Goal: Information Seeking & Learning: Learn about a topic

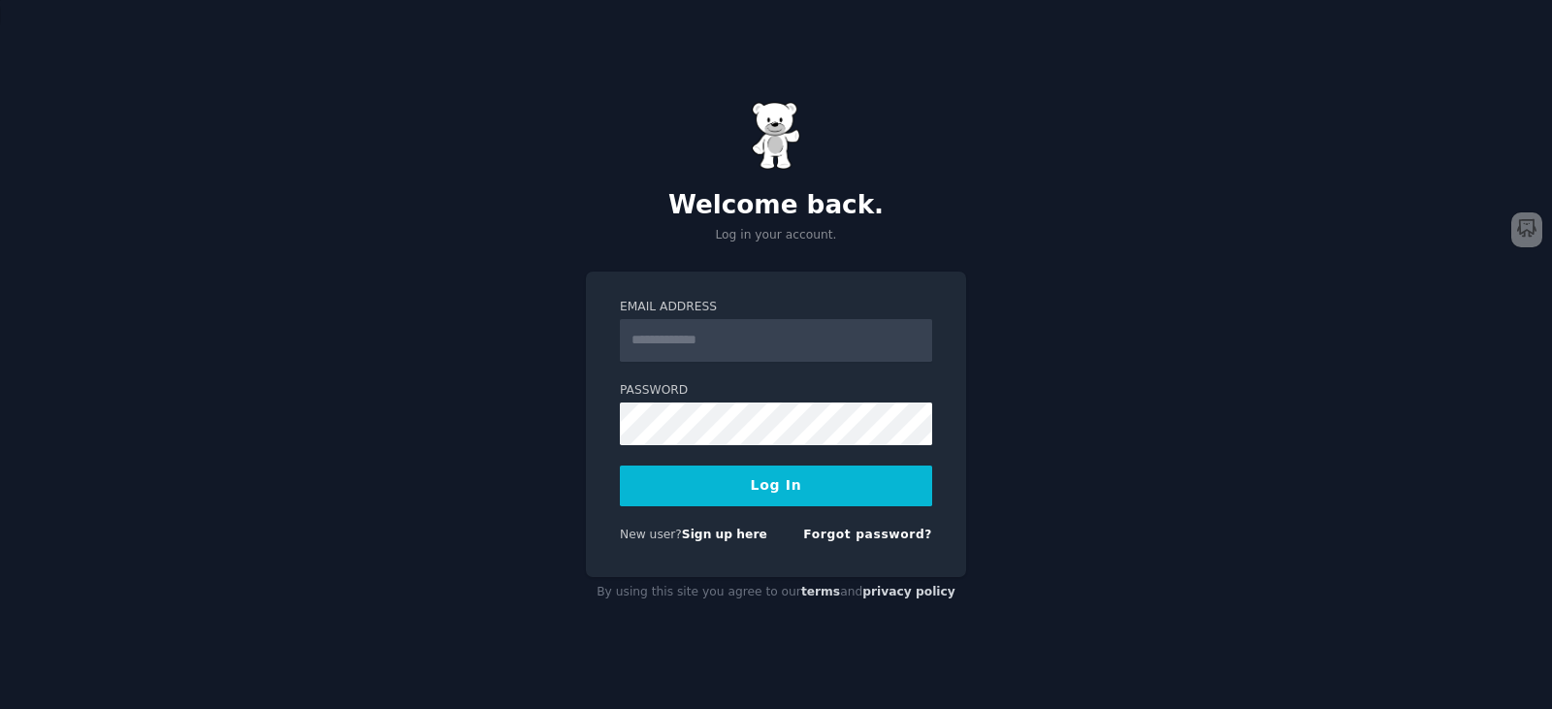
type input "**********"
click at [661, 476] on button "Log In" at bounding box center [776, 486] width 312 height 41
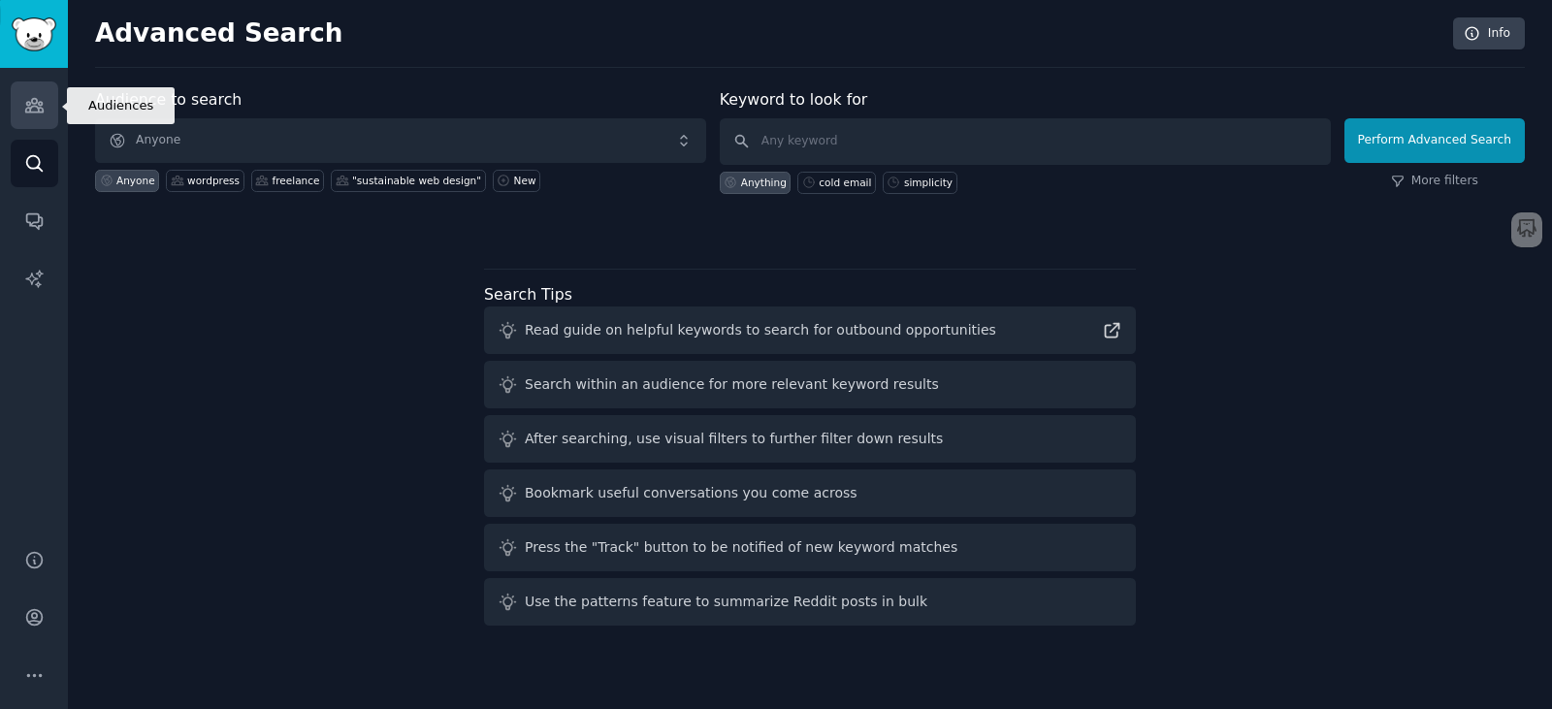
click at [38, 113] on icon "Sidebar" at bounding box center [33, 106] width 17 height 14
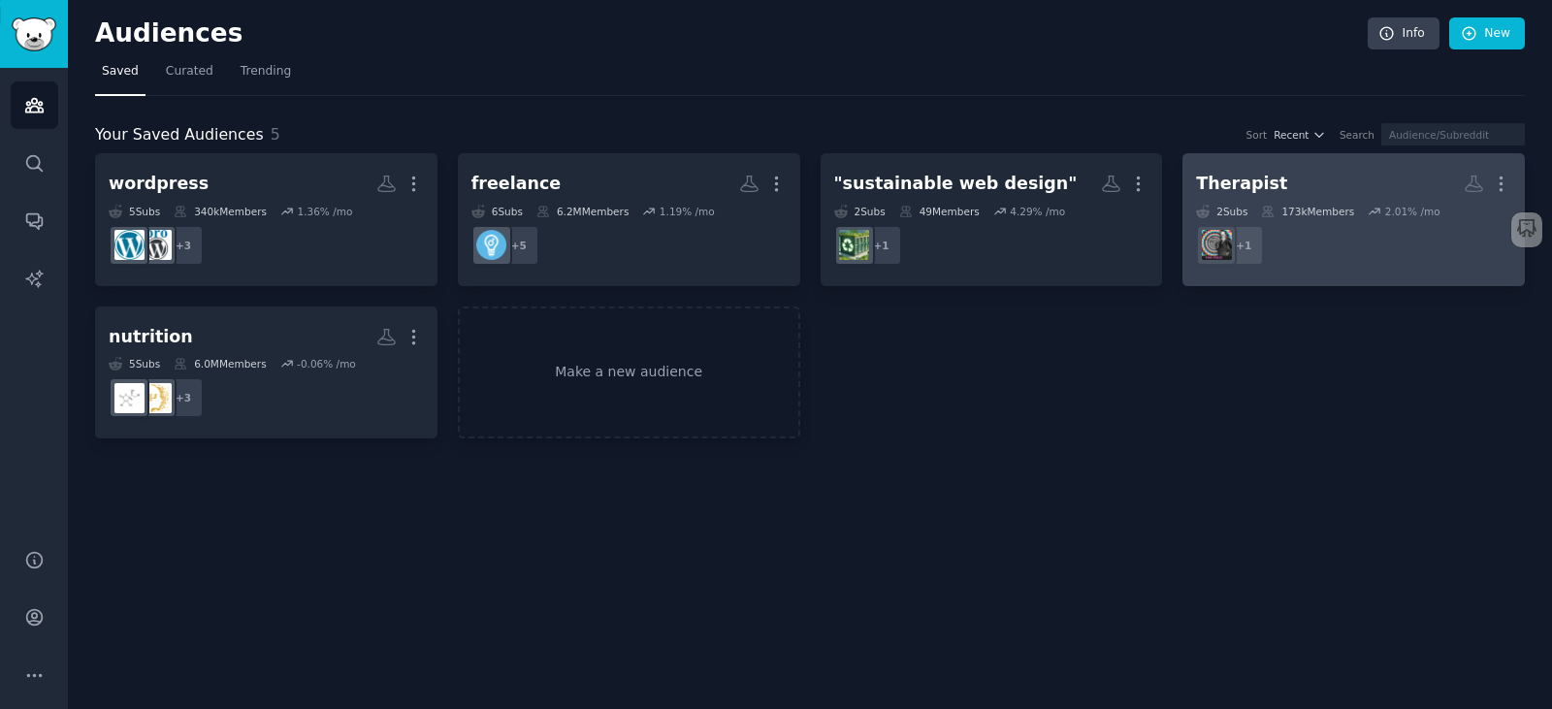
click at [1348, 162] on link "Therapist More 2 Sub s 173k Members 2.01 % /mo + 1" at bounding box center [1353, 219] width 342 height 133
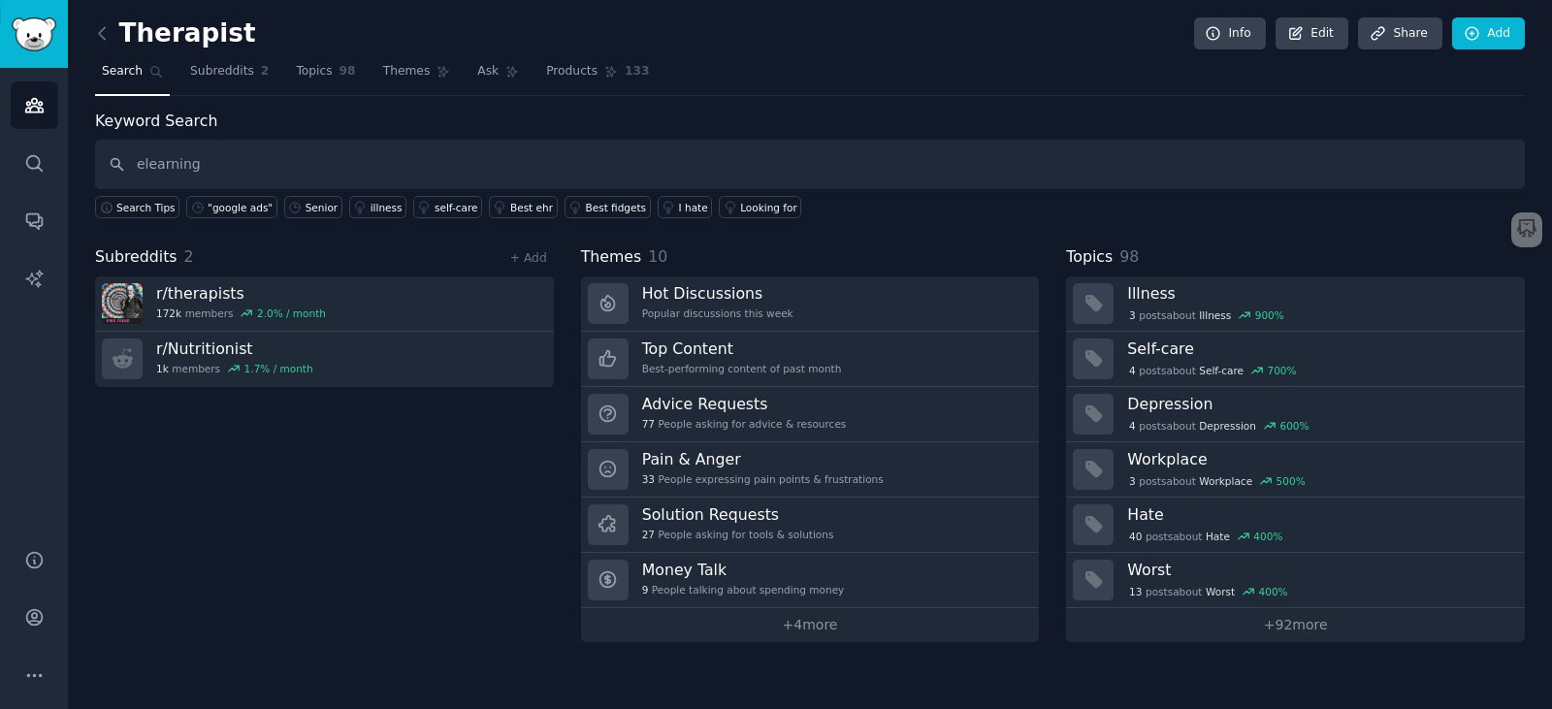
type input "elearning"
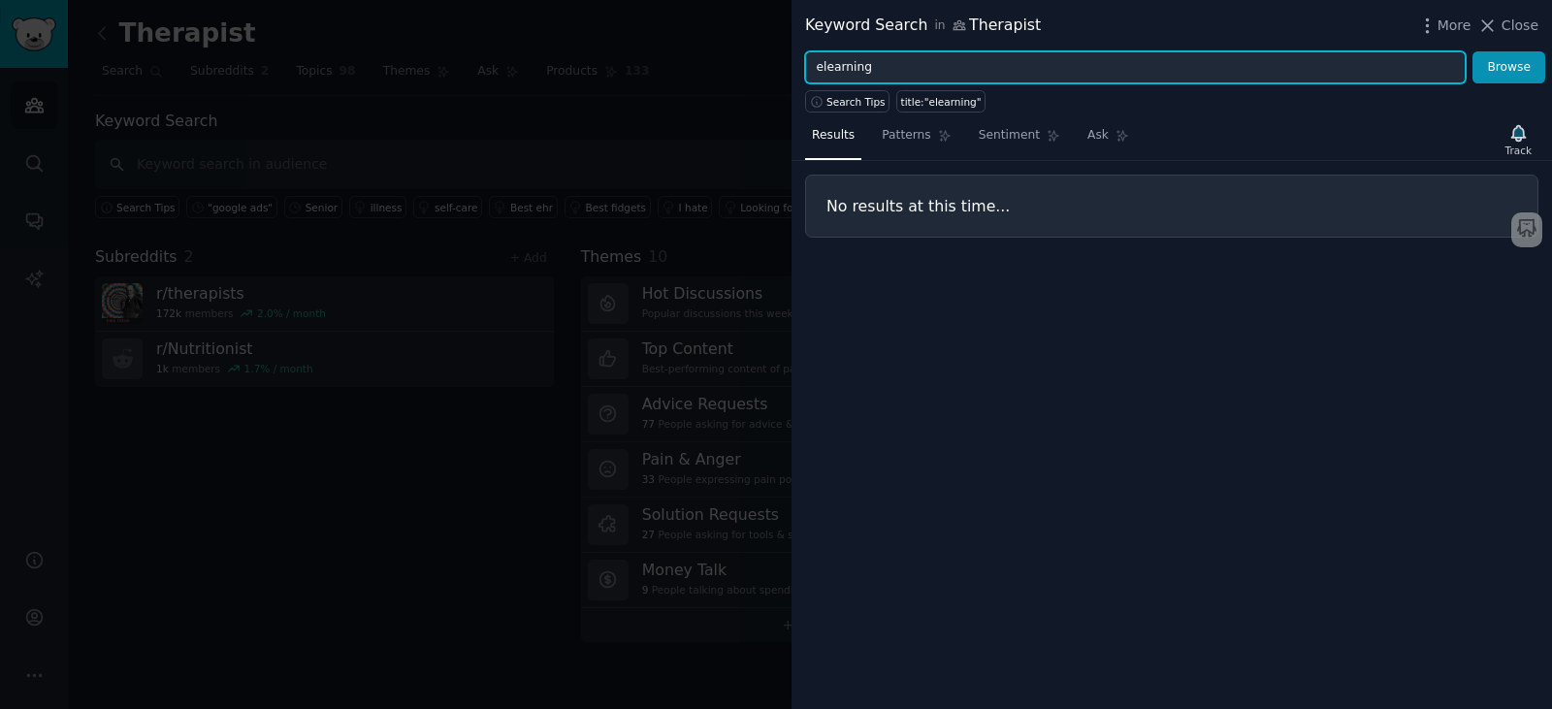
drag, startPoint x: 941, startPoint y: 56, endPoint x: 670, endPoint y: 64, distance: 270.7
click at [670, 64] on div "Keyword Search in Therapist More Close elearning Browse Search Tips title:"elea…" at bounding box center [776, 354] width 1552 height 709
click at [1472, 51] on button "Browse" at bounding box center [1508, 67] width 73 height 33
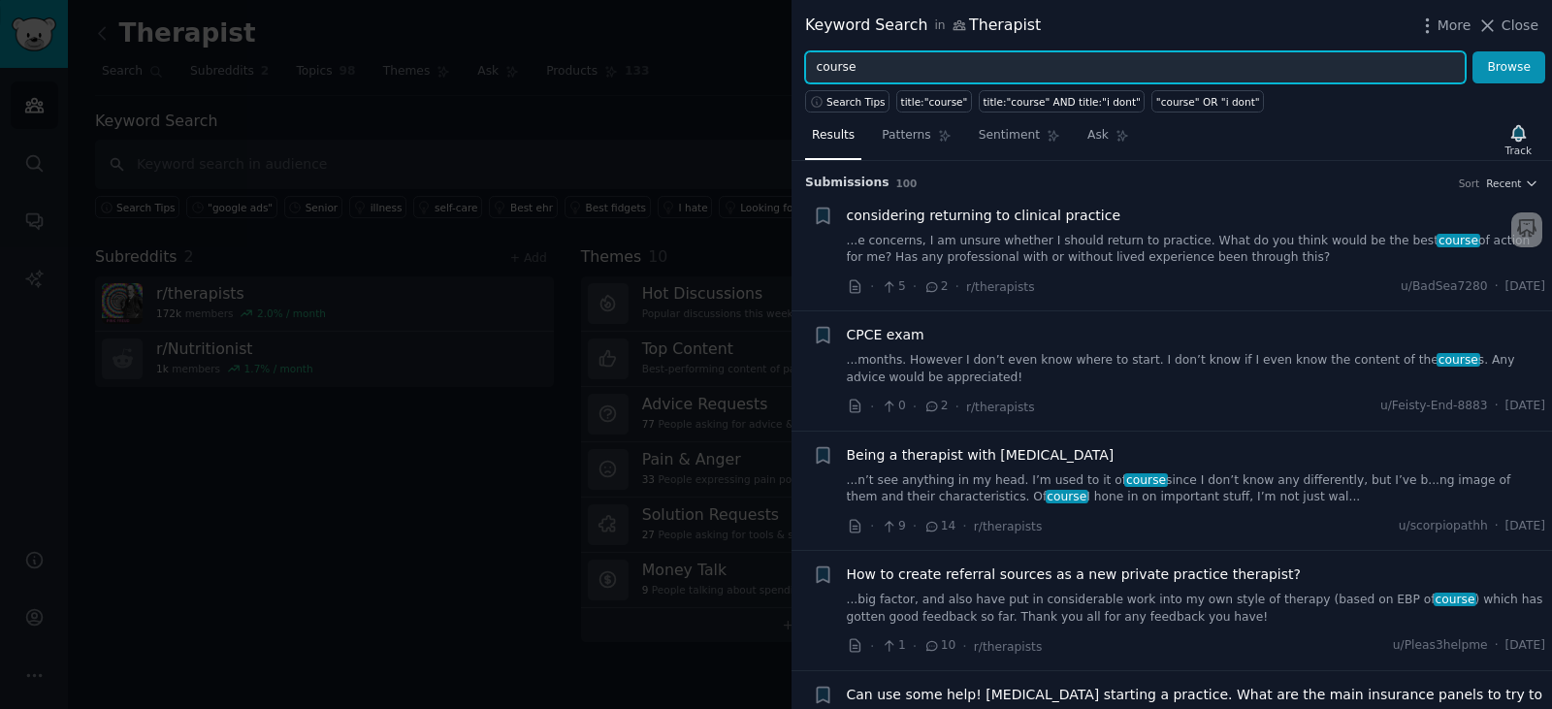
drag, startPoint x: 962, startPoint y: 61, endPoint x: 289, endPoint y: 122, distance: 675.9
click at [289, 122] on div "Keyword Search in Therapist More Close course Browse Search Tips title:"course"…" at bounding box center [776, 354] width 1552 height 709
click at [1472, 51] on button "Browse" at bounding box center [1508, 67] width 73 height 33
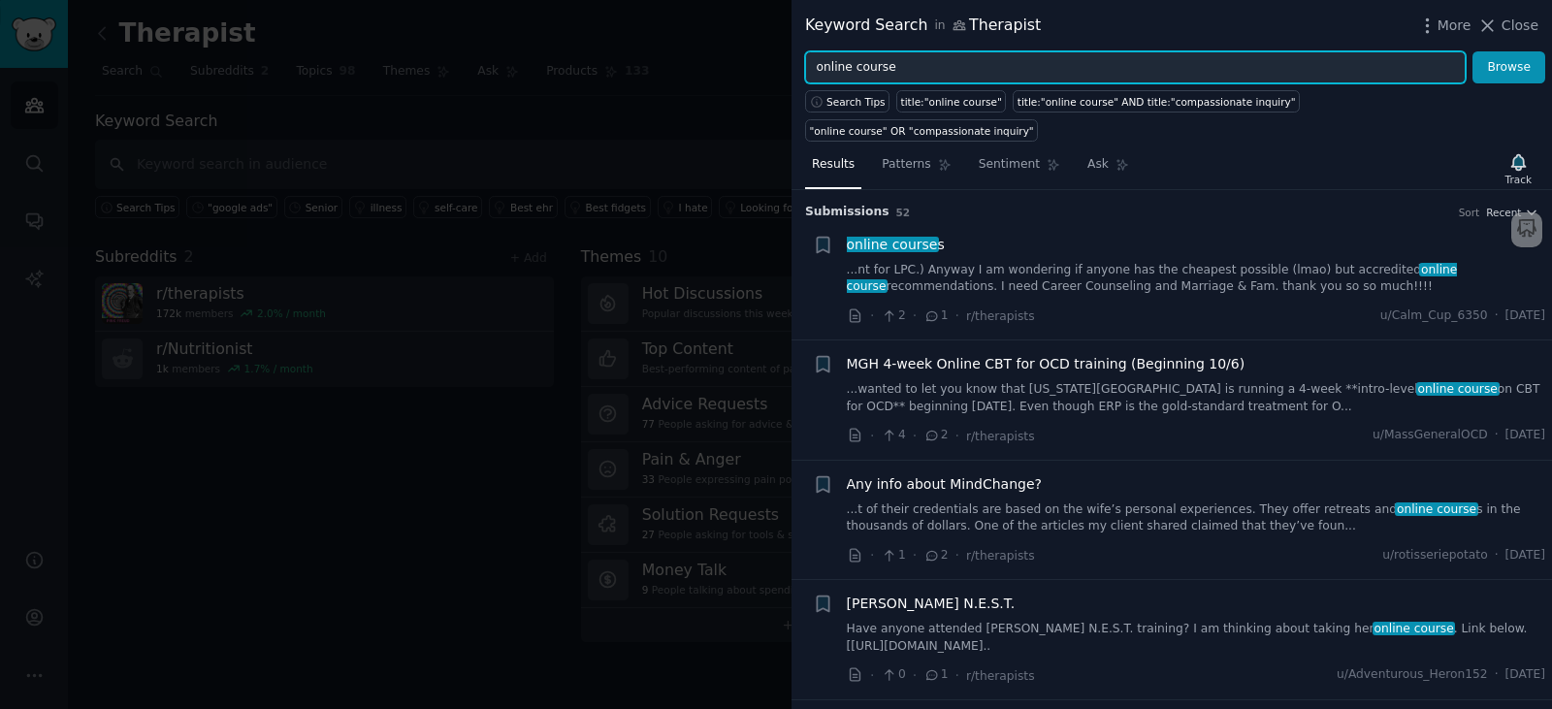
click at [819, 63] on input "online course" at bounding box center [1135, 67] width 661 height 33
type input "creating online course"
click at [1472, 51] on button "Browse" at bounding box center [1508, 67] width 73 height 33
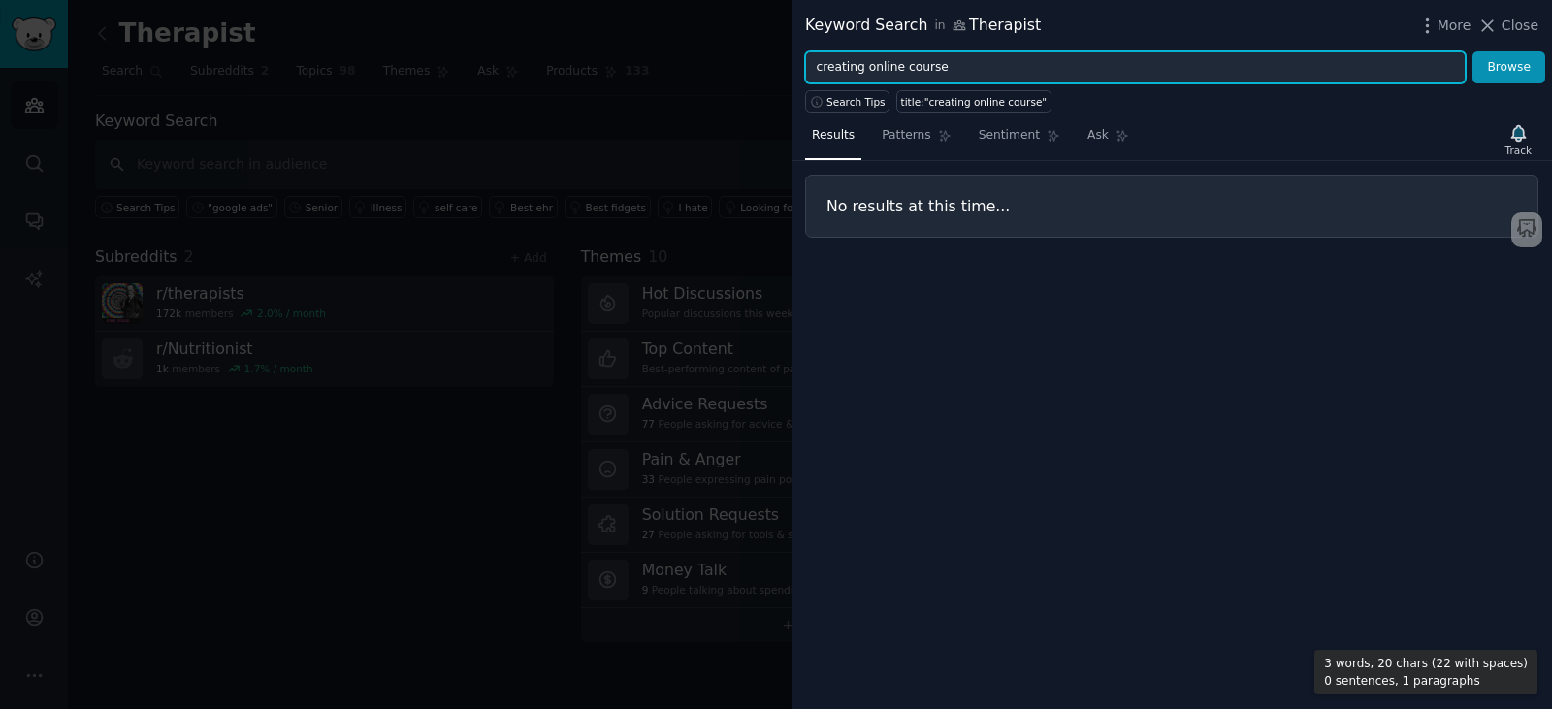
drag, startPoint x: 971, startPoint y: 65, endPoint x: 621, endPoint y: 69, distance: 350.2
click at [621, 69] on div "Keyword Search in Therapist More Close creating online course Browse Search Tip…" at bounding box center [776, 354] width 1552 height 709
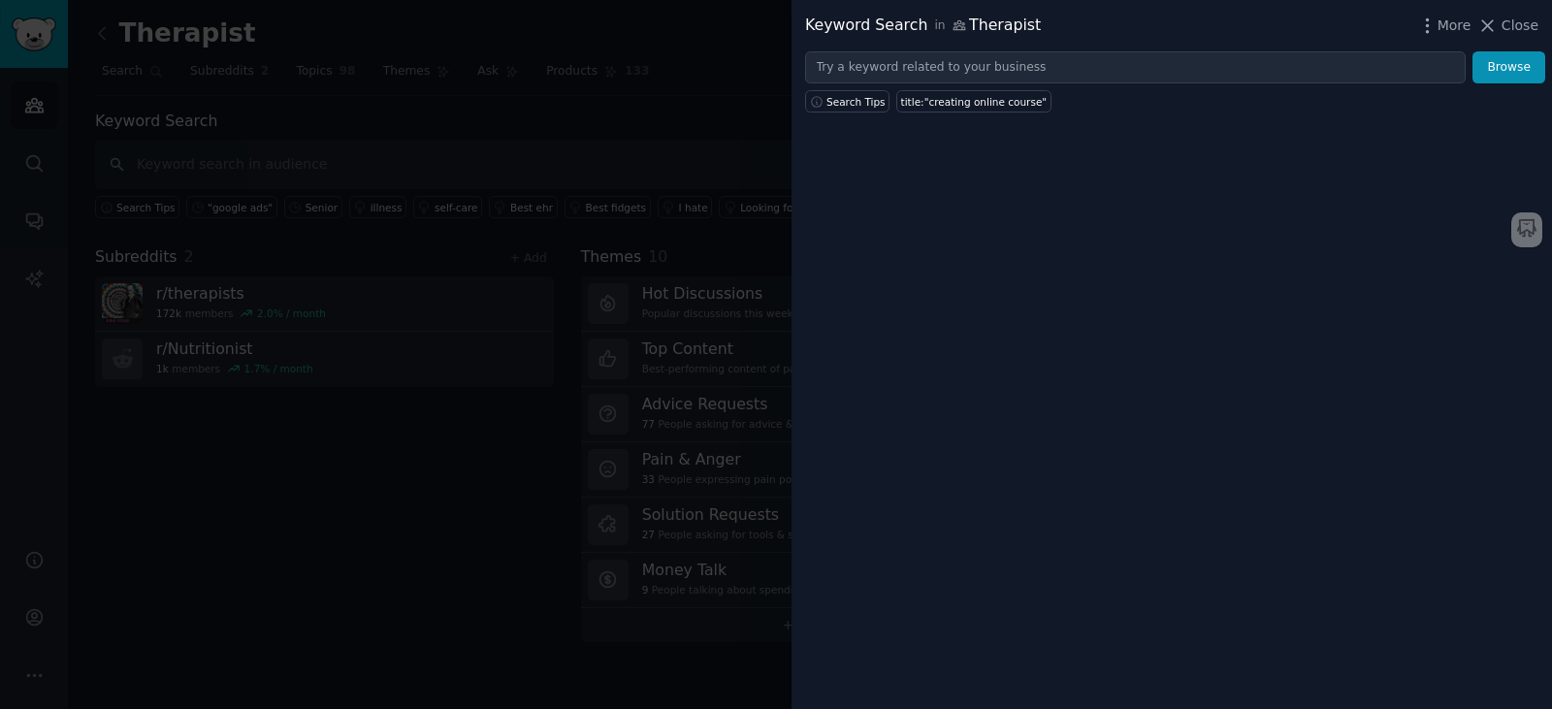
click at [673, 100] on div at bounding box center [776, 354] width 1552 height 709
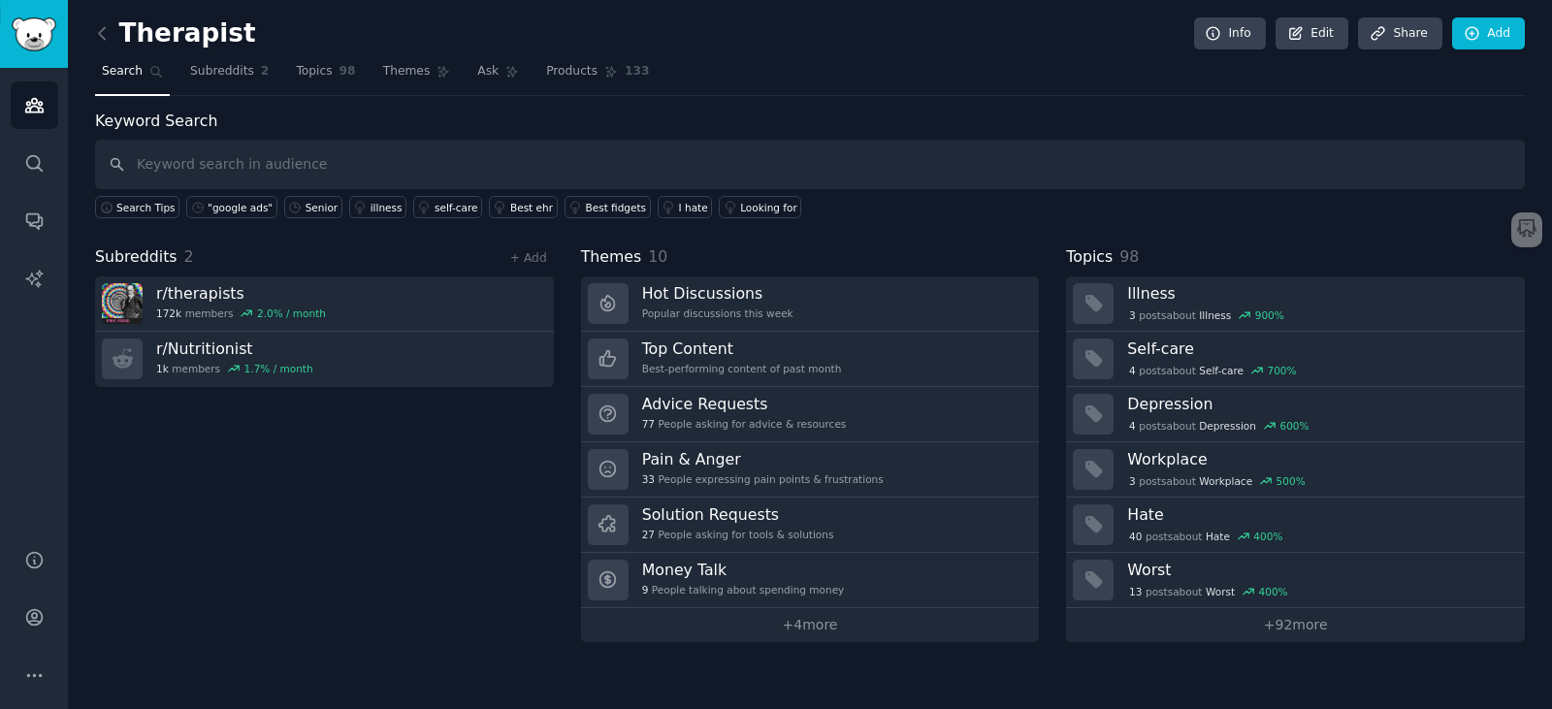
click at [364, 44] on div "Therapist Info Edit Share Add" at bounding box center [810, 37] width 1430 height 40
click at [389, 66] on span "Themes" at bounding box center [407, 71] width 48 height 17
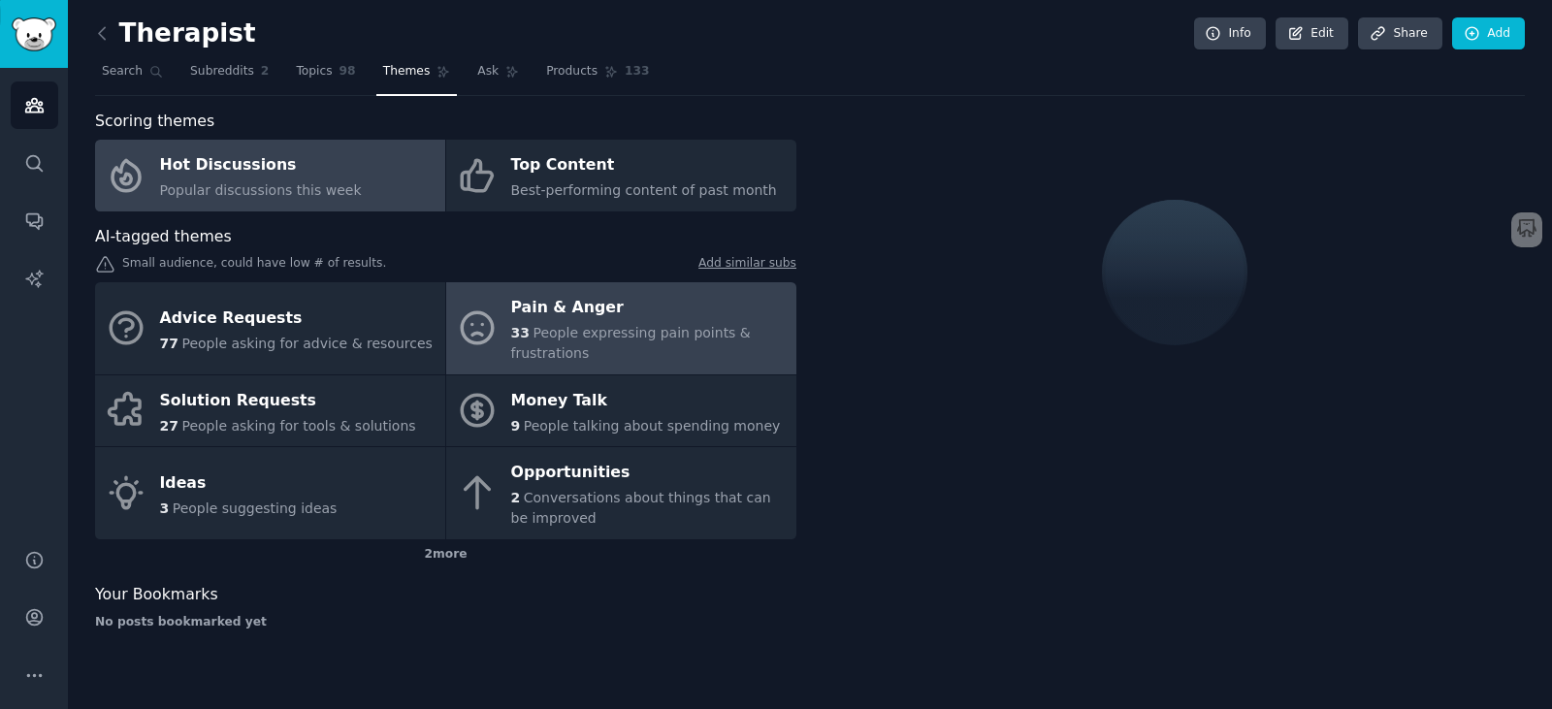
click at [672, 326] on span "People expressing pain points & frustrations" at bounding box center [631, 343] width 240 height 36
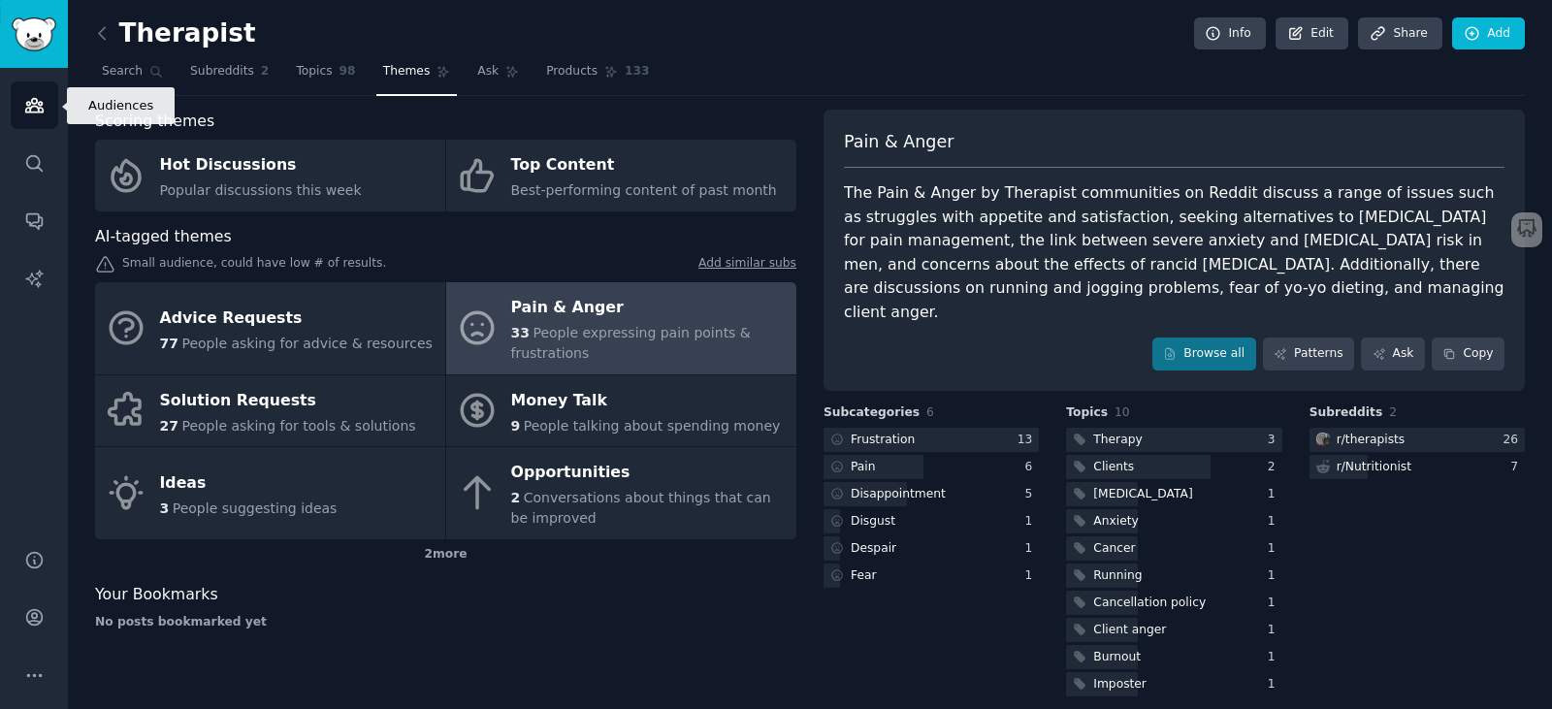
click at [37, 100] on icon "Sidebar" at bounding box center [33, 106] width 17 height 14
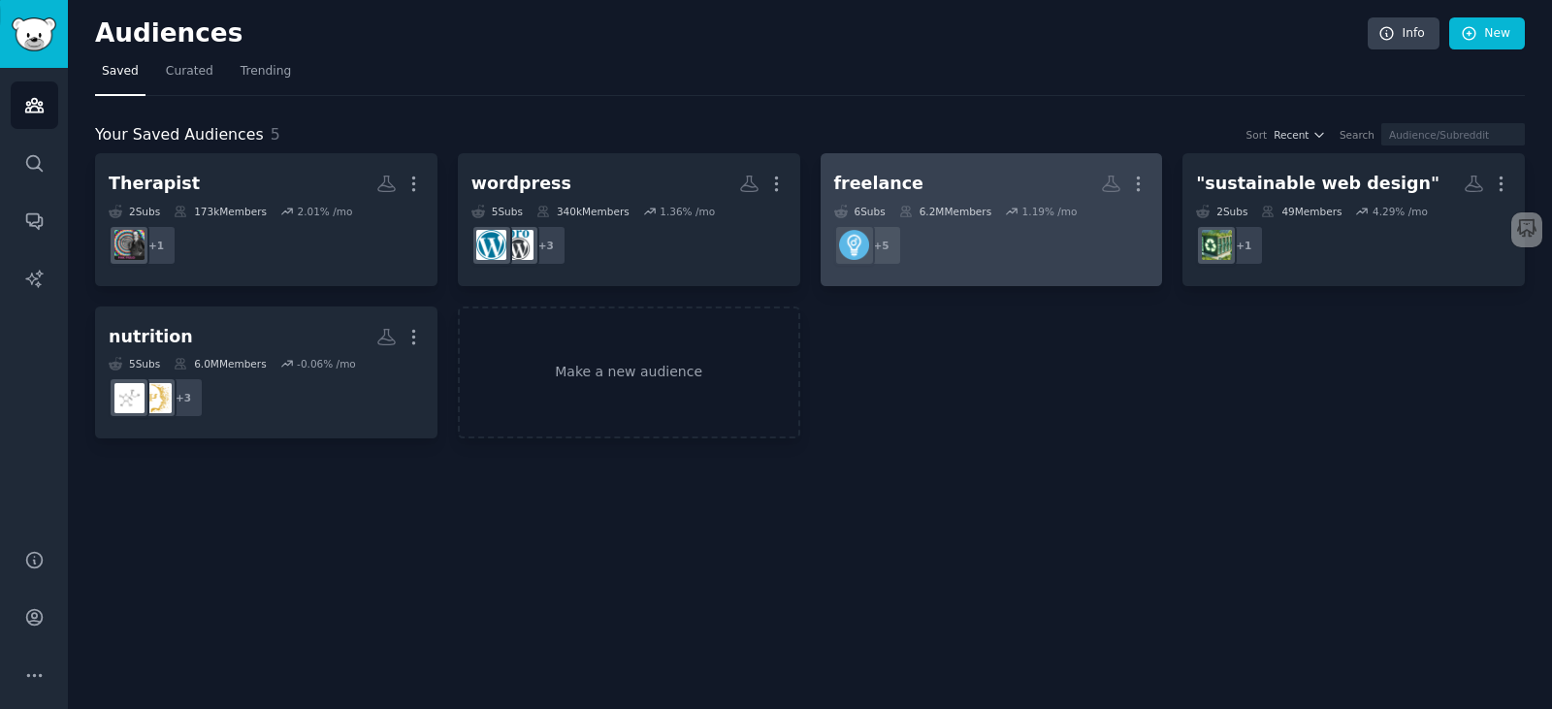
click at [999, 180] on h2 "freelance More" at bounding box center [991, 184] width 315 height 34
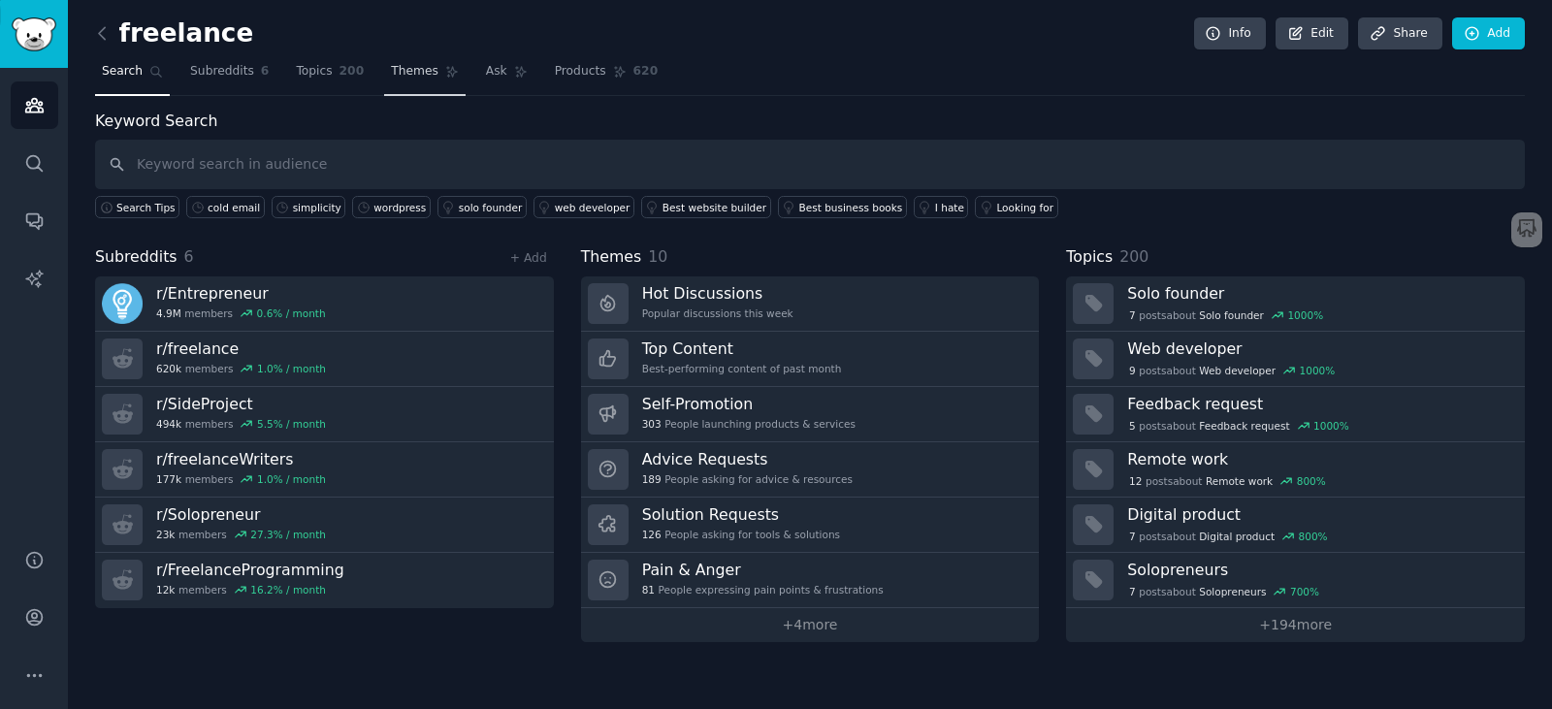
click at [405, 72] on span "Themes" at bounding box center [415, 71] width 48 height 17
